Goal: Information Seeking & Learning: Learn about a topic

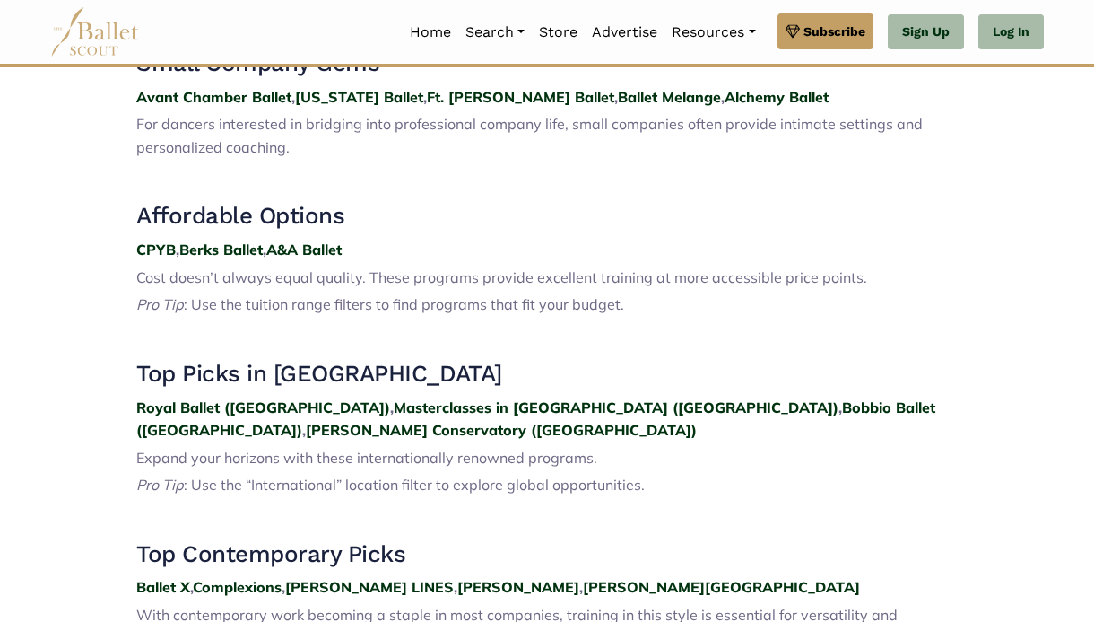
scroll to position [2178, 0]
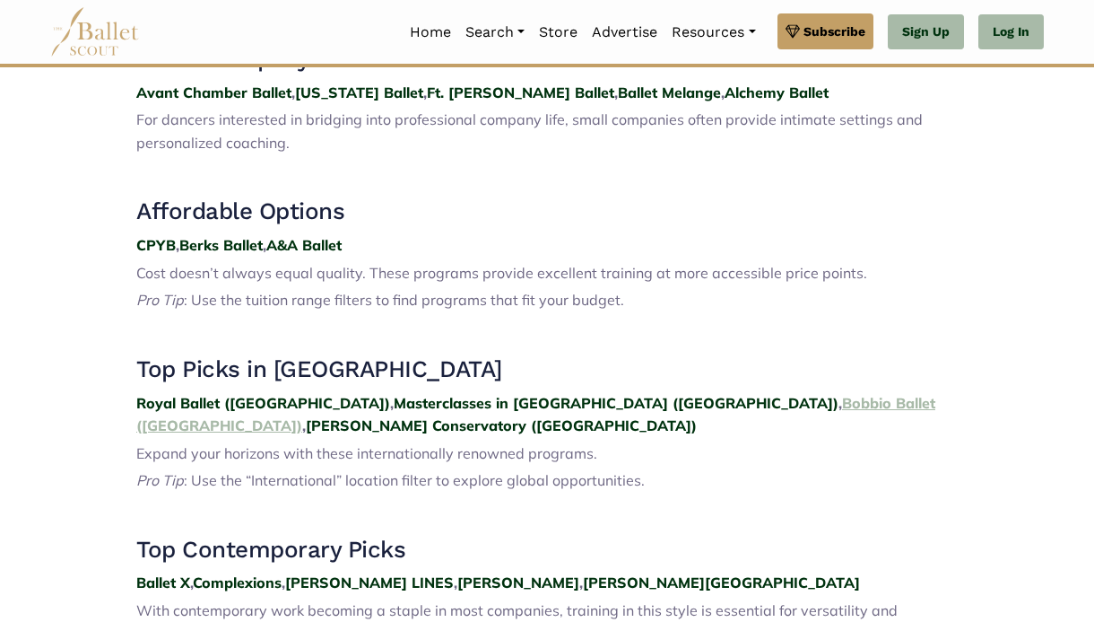
click at [630, 394] on strong "Bobbio Ballet (Italy)" at bounding box center [535, 414] width 799 height 41
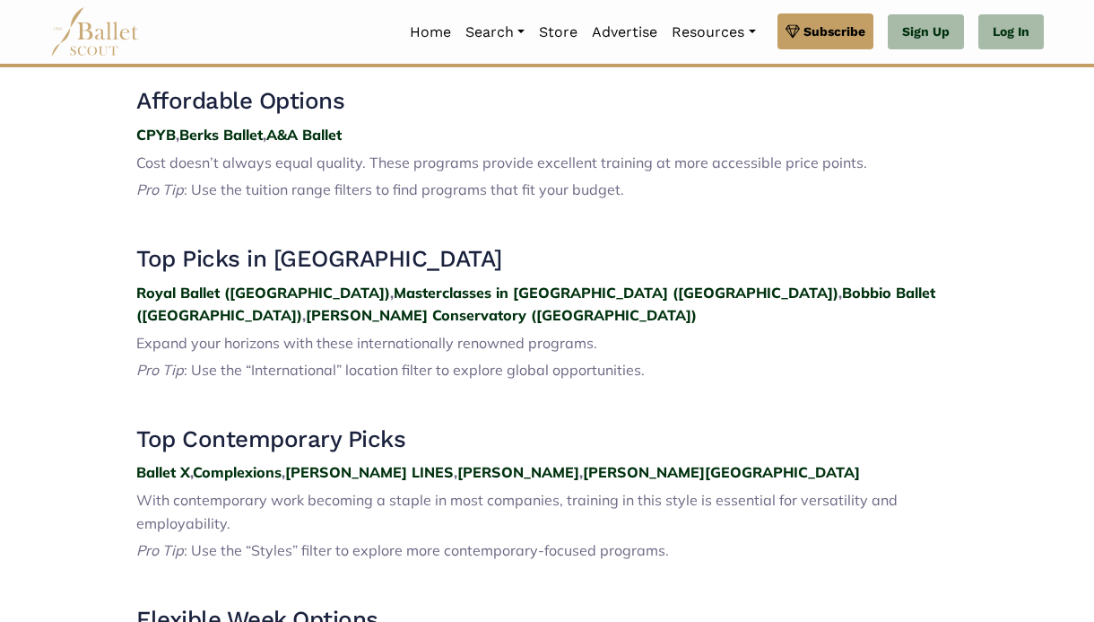
scroll to position [2368, 0]
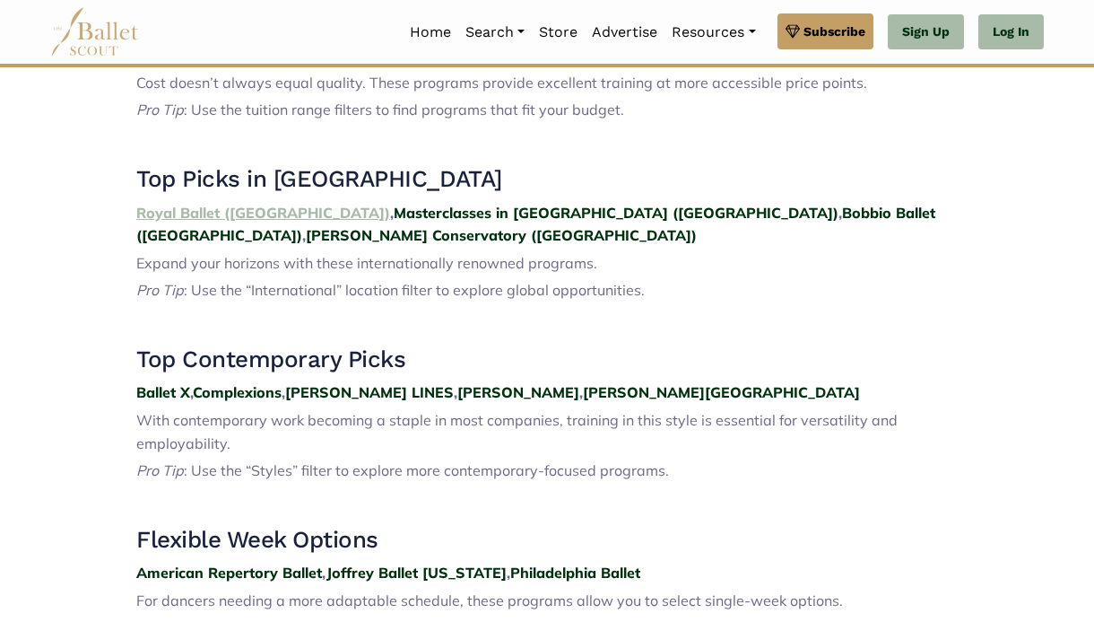
click at [178, 204] on strong "Royal Ballet (UK)" at bounding box center [263, 213] width 254 height 18
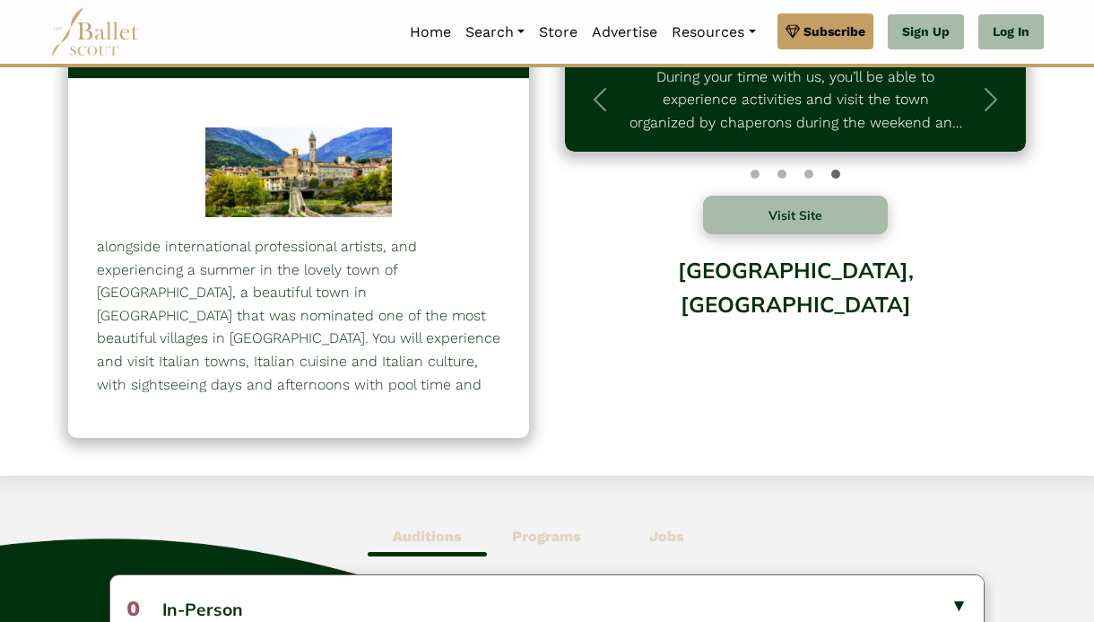
scroll to position [216, 0]
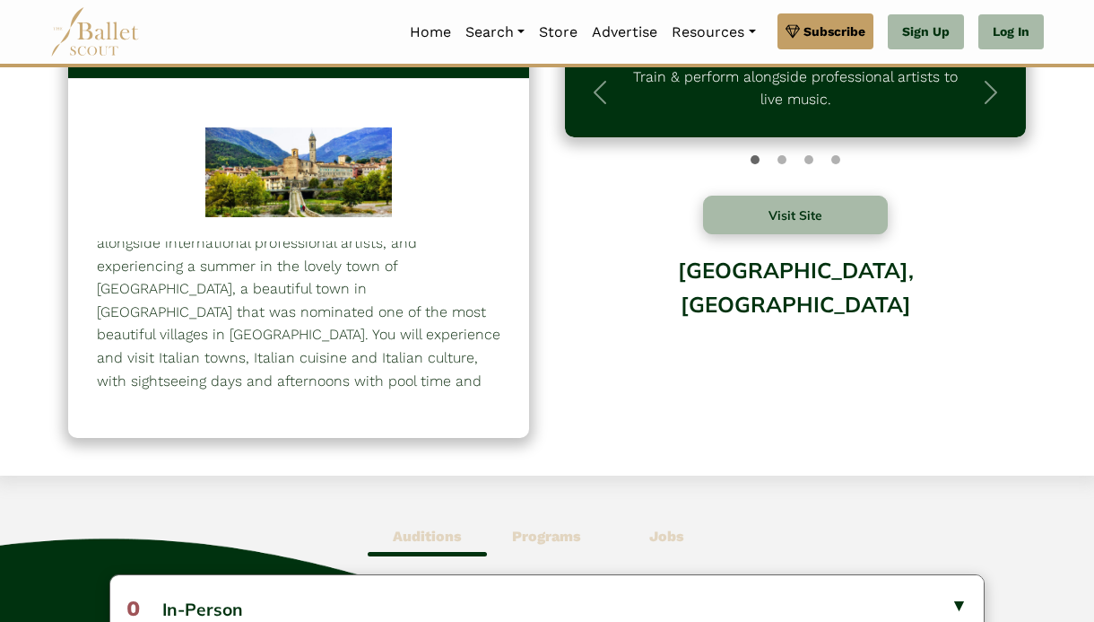
click at [661, 356] on div "Bobbio, Italy" at bounding box center [795, 316] width 461 height 144
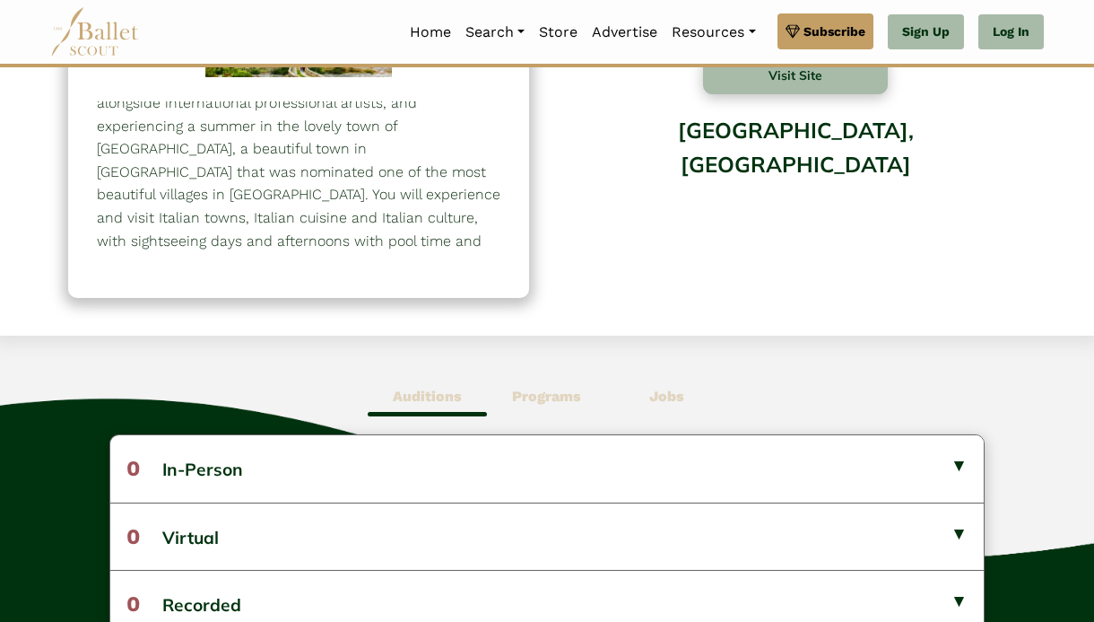
scroll to position [283, 0]
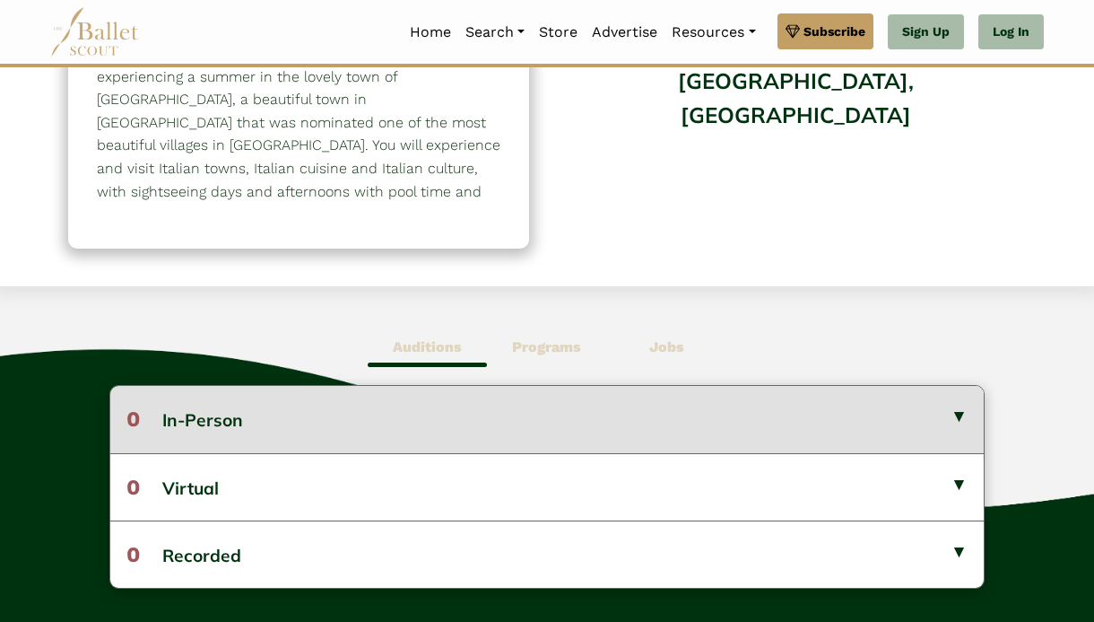
click at [688, 386] on button "0 In-Person" at bounding box center [547, 419] width 874 height 66
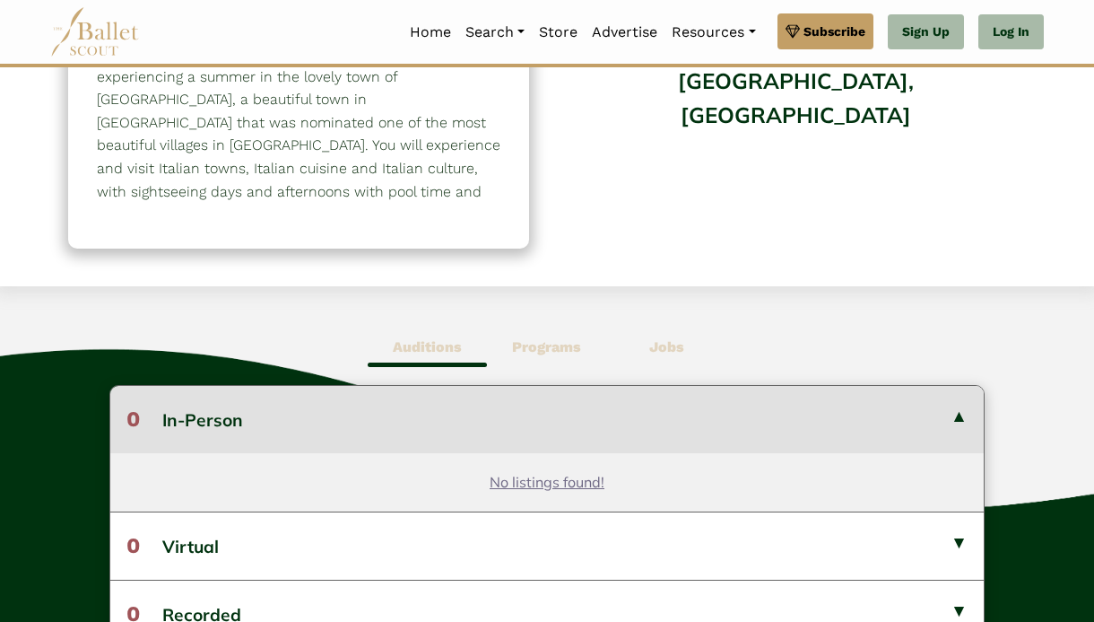
click at [688, 386] on button "0 In-Person" at bounding box center [547, 419] width 874 height 66
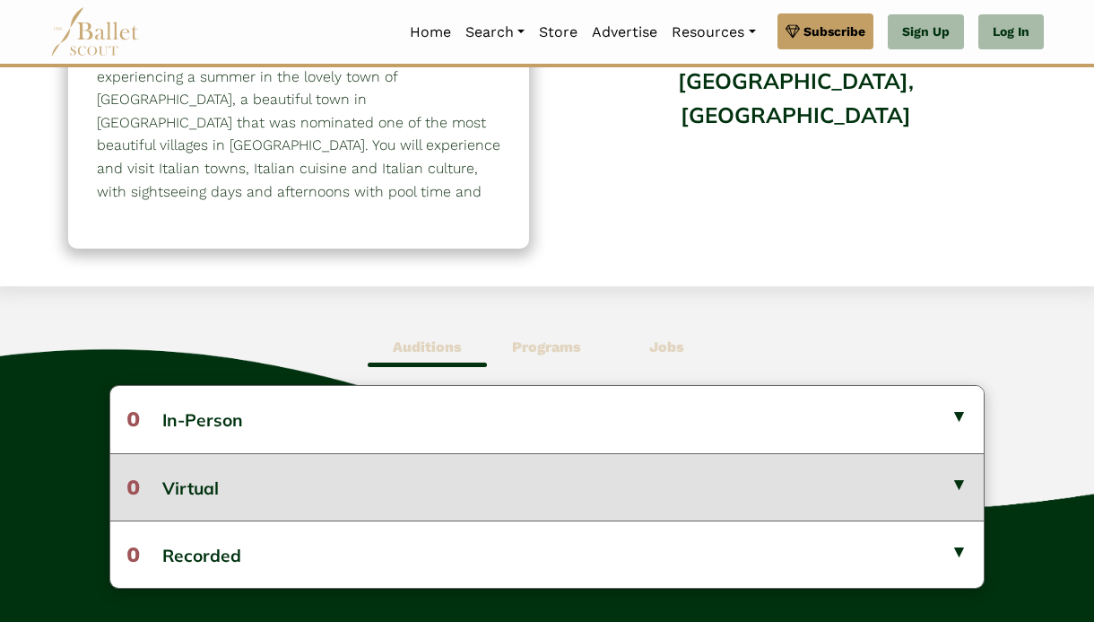
click at [574, 475] on button "0 Virtual" at bounding box center [547, 486] width 874 height 67
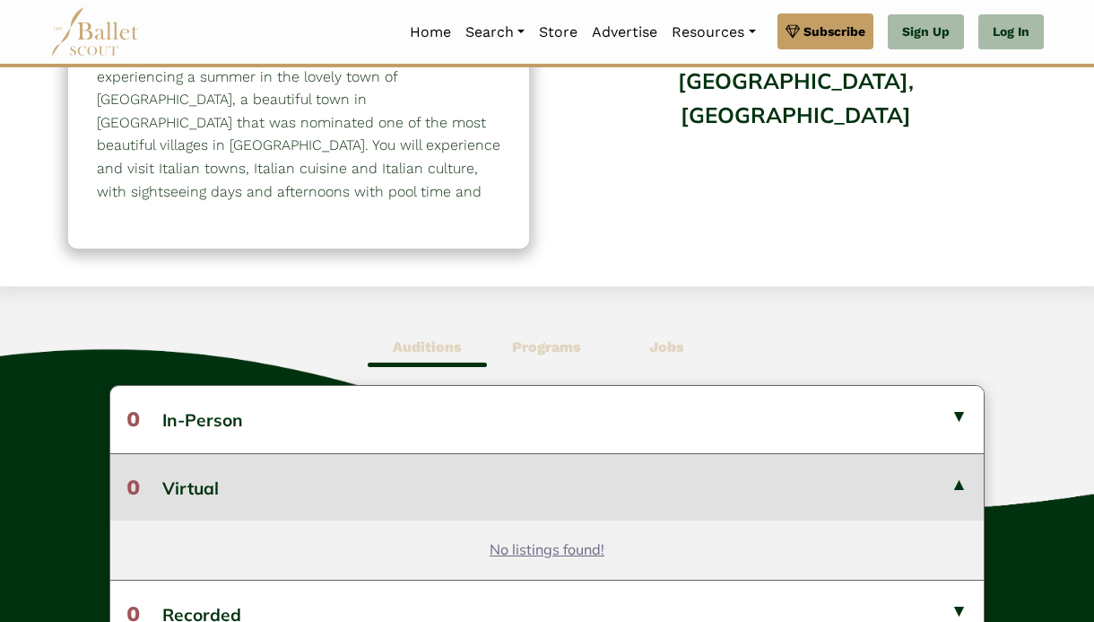
click at [573, 468] on button "0 Virtual" at bounding box center [547, 486] width 874 height 67
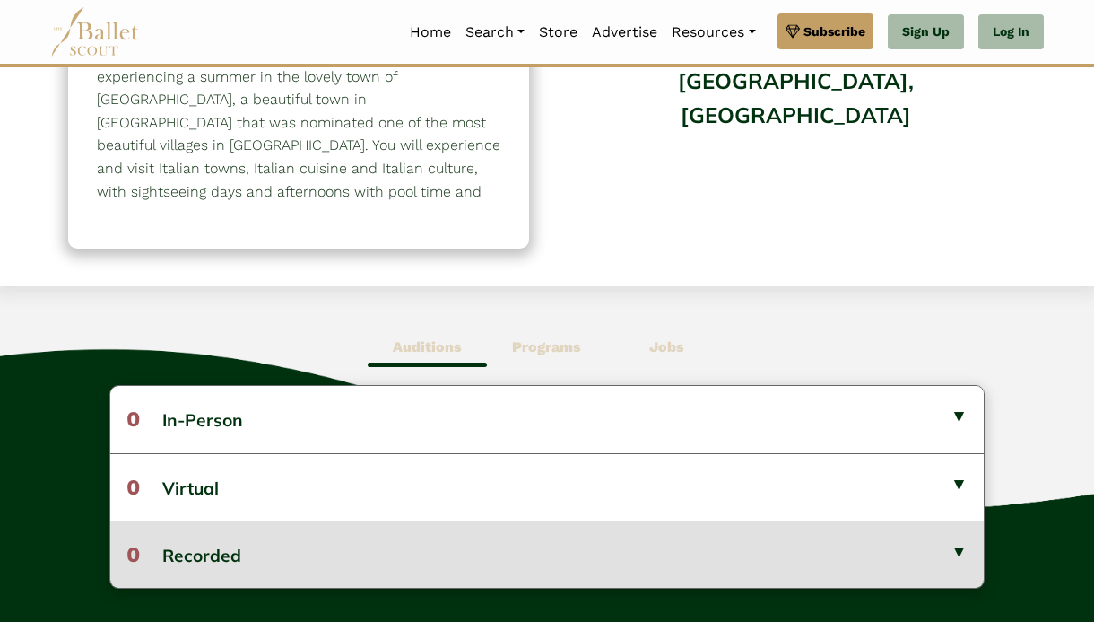
click at [541, 545] on button "0 Recorded" at bounding box center [547, 553] width 874 height 67
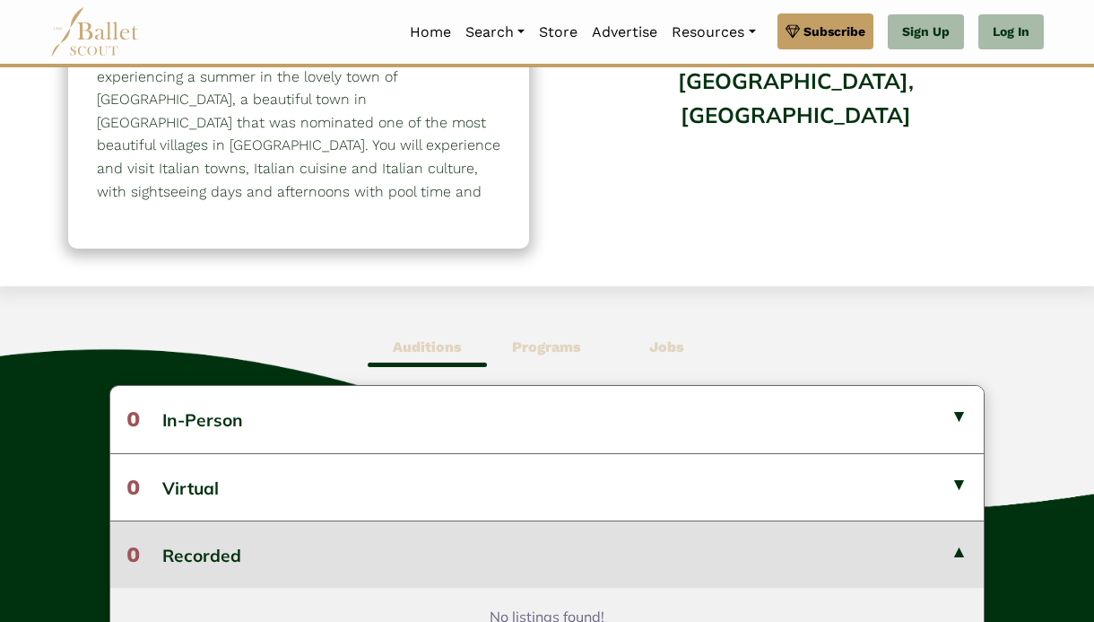
click at [541, 545] on button "0 Recorded" at bounding box center [547, 553] width 874 height 67
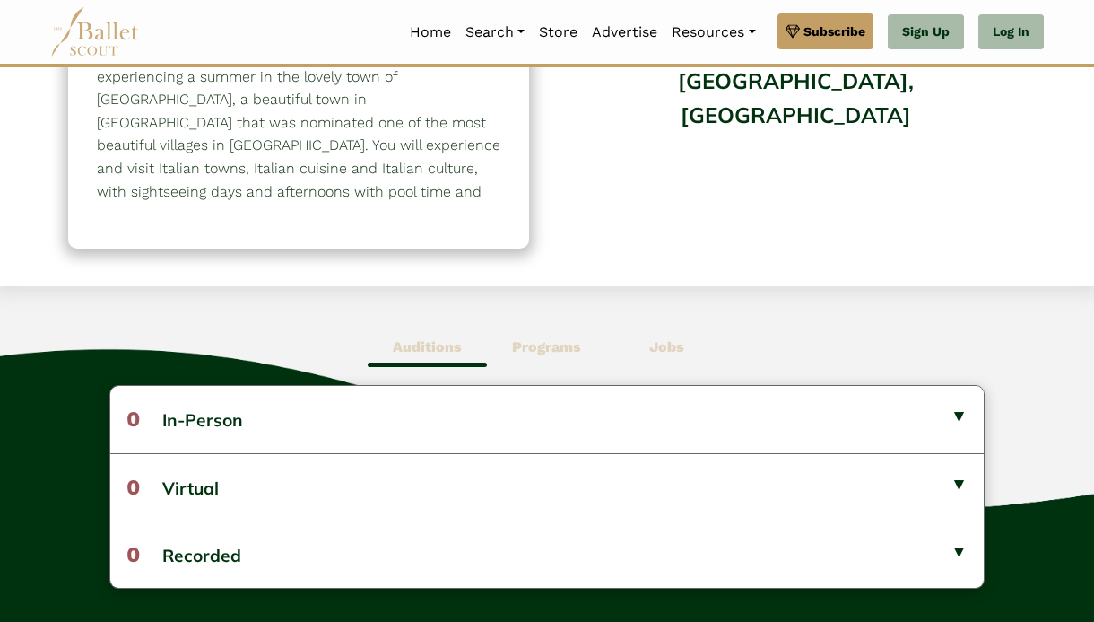
click at [544, 327] on span "Programs" at bounding box center [546, 347] width 119 height 41
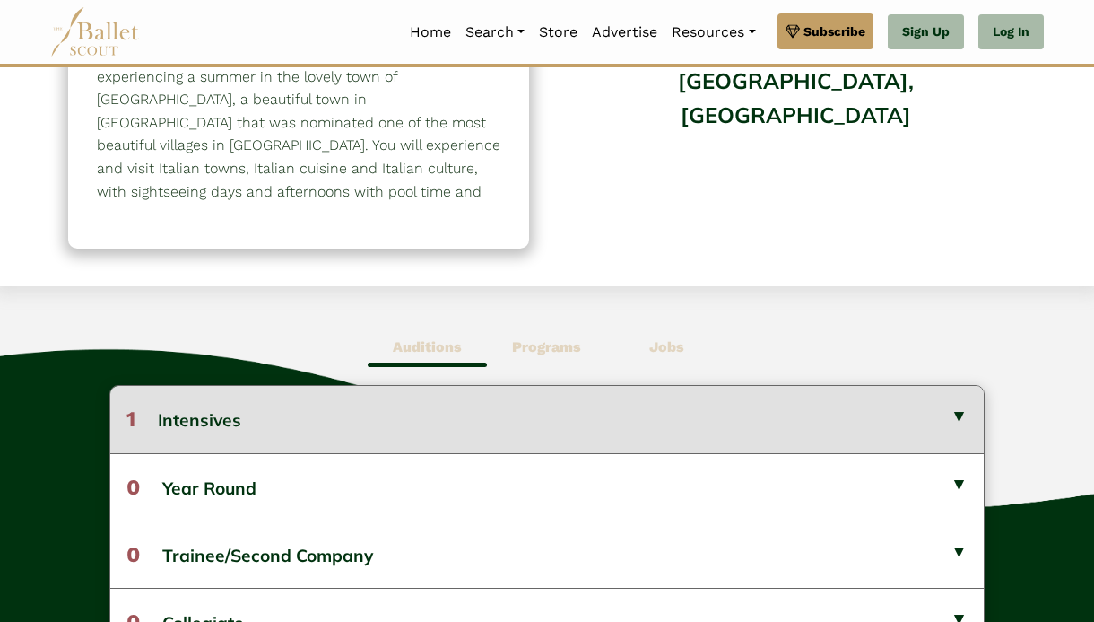
click at [335, 392] on button "1 Intensives" at bounding box center [547, 419] width 874 height 66
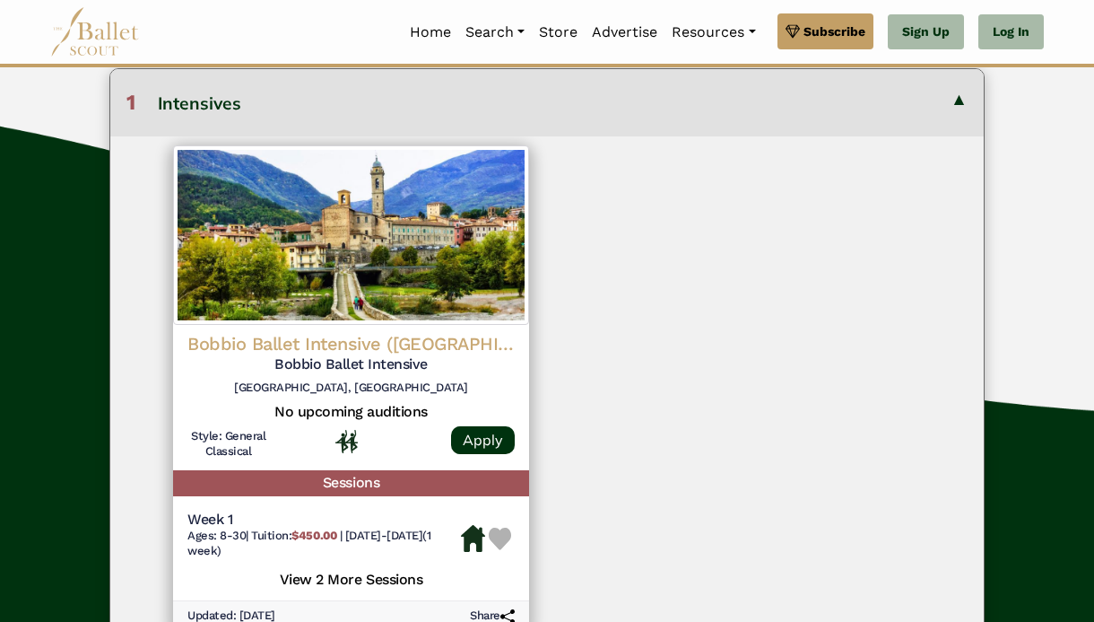
scroll to position [663, 0]
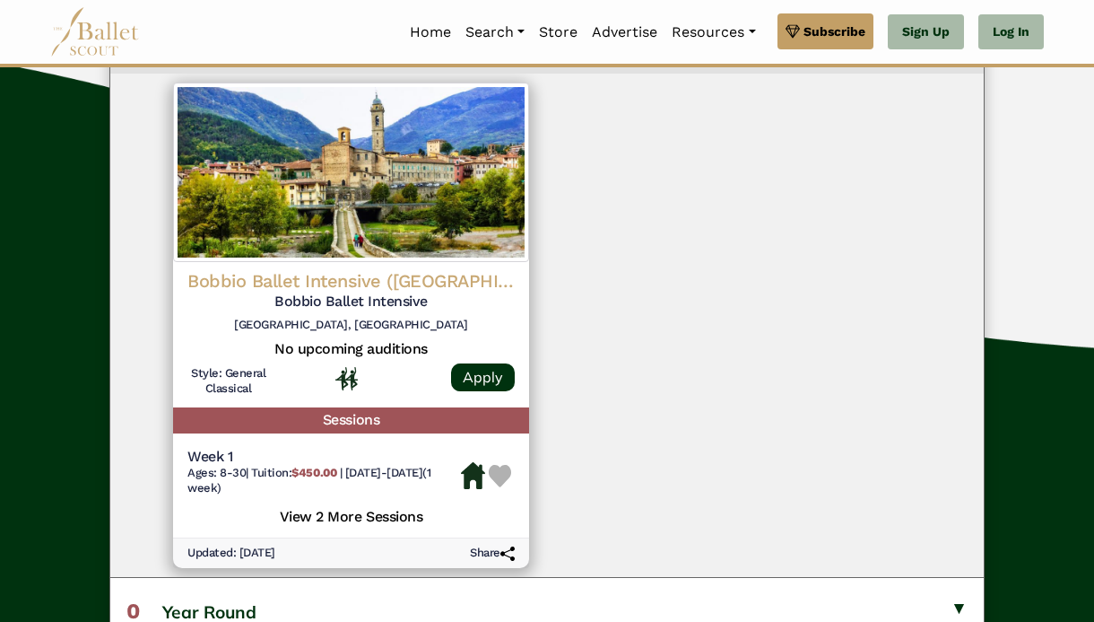
click at [335, 503] on h5 "View 2 More Sessions" at bounding box center [350, 514] width 327 height 23
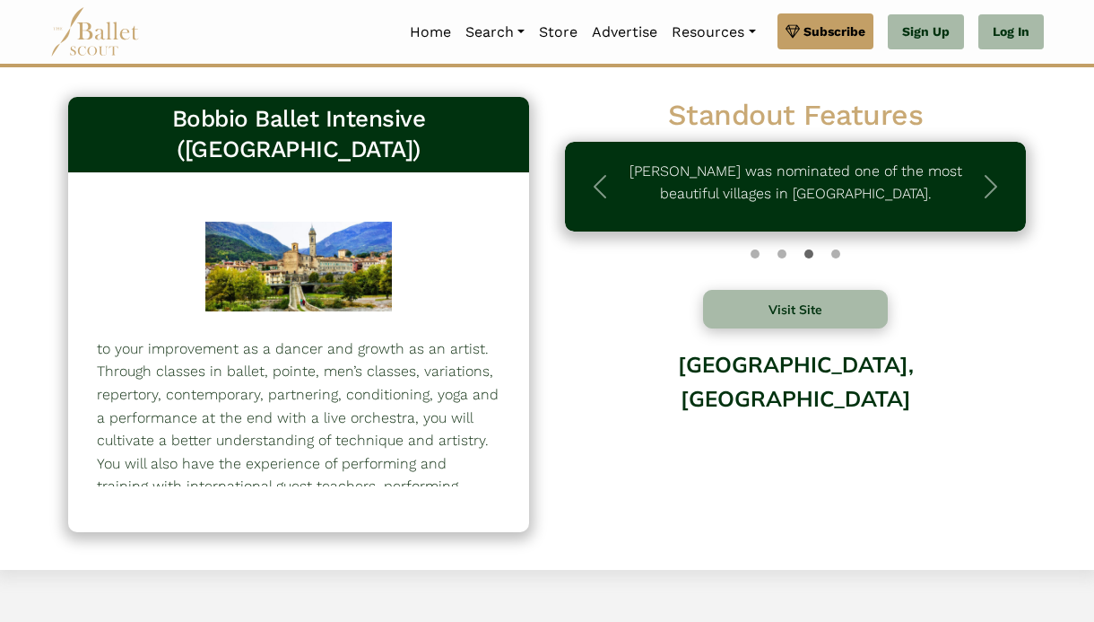
scroll to position [0, 0]
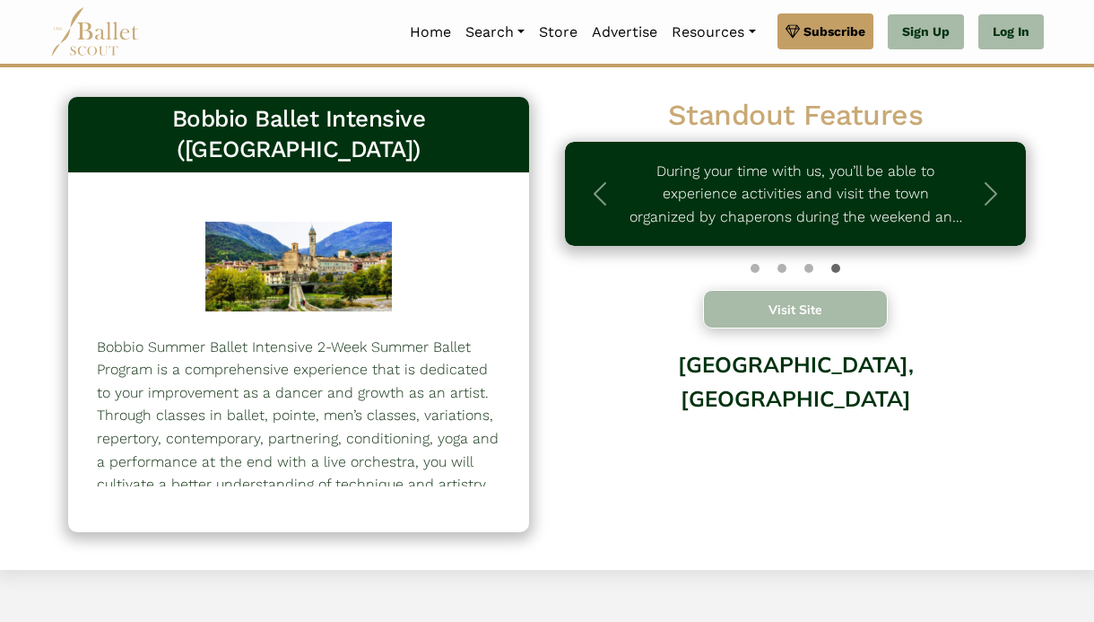
click at [789, 316] on button "Visit Site" at bounding box center [795, 309] width 185 height 39
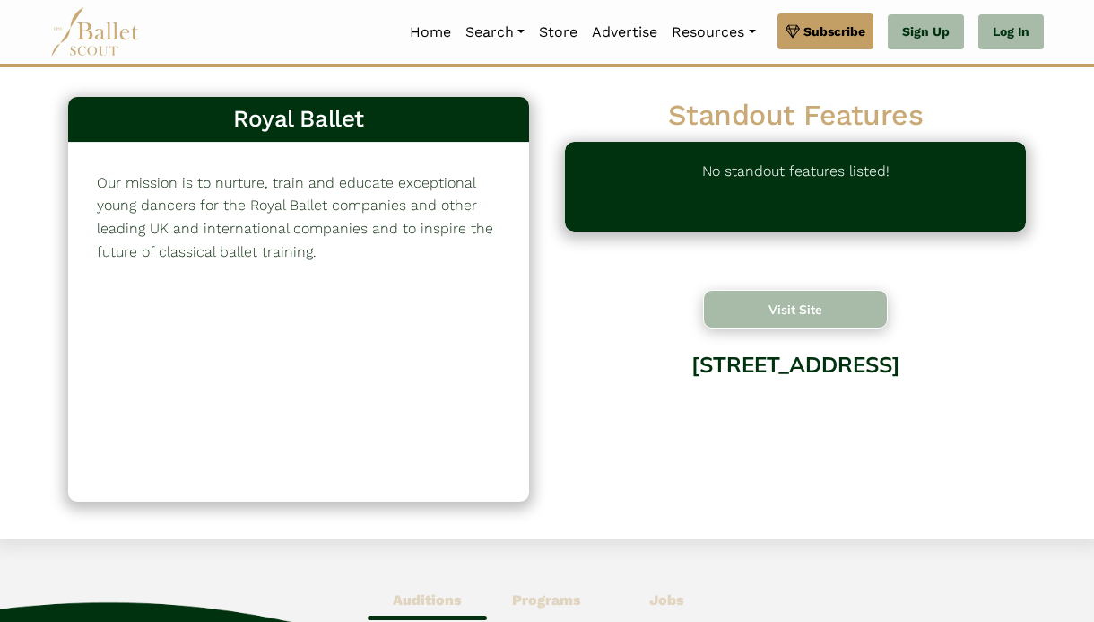
click at [790, 318] on button "Visit Site" at bounding box center [795, 309] width 185 height 39
